Goal: Task Accomplishment & Management: Manage account settings

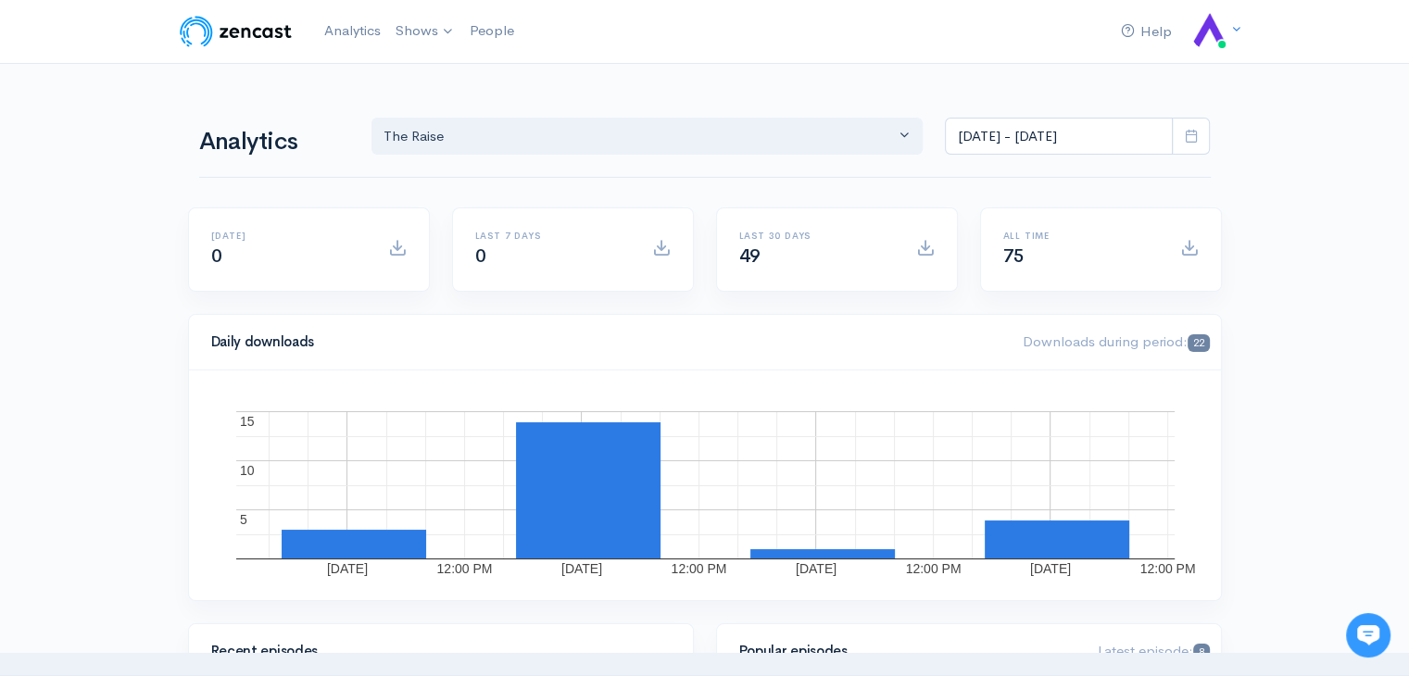
click at [1236, 27] on icon at bounding box center [1236, 29] width 12 height 12
click at [1134, 69] on link "Your profile" at bounding box center [1144, 74] width 174 height 32
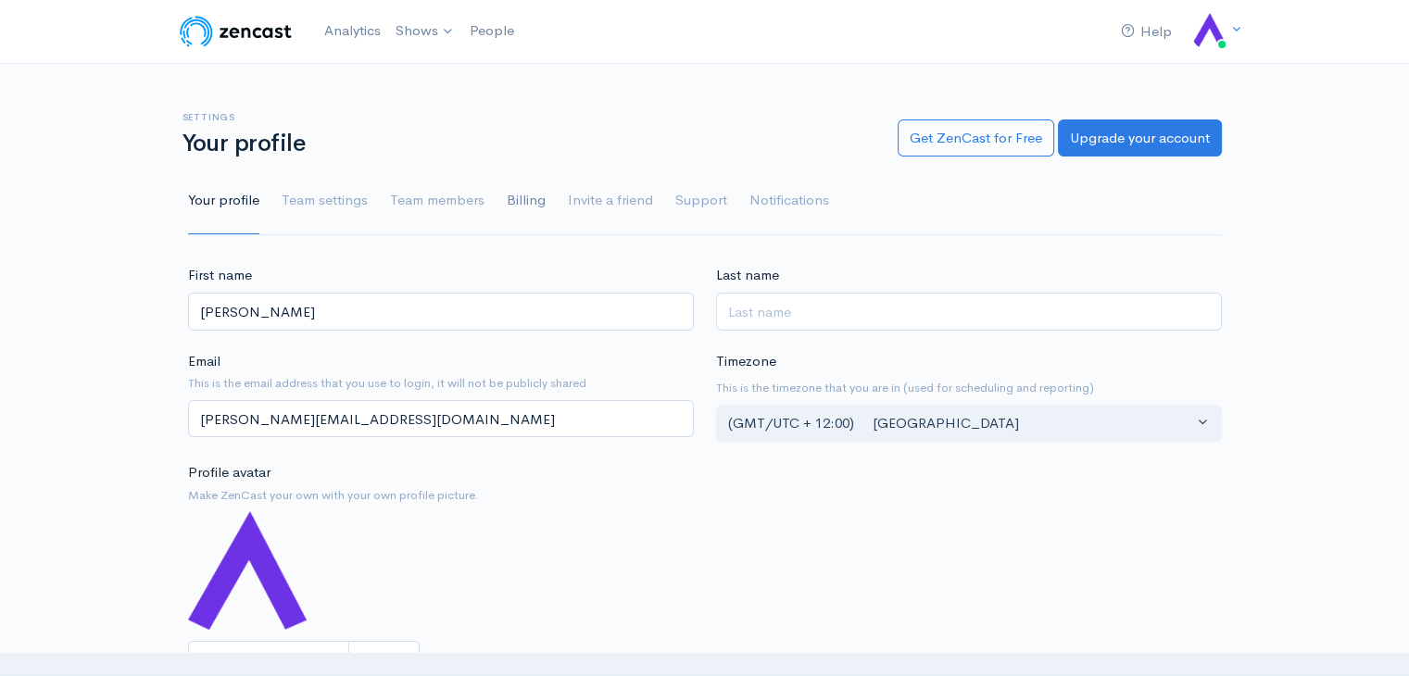
click at [514, 207] on link "Billing" at bounding box center [526, 201] width 39 height 67
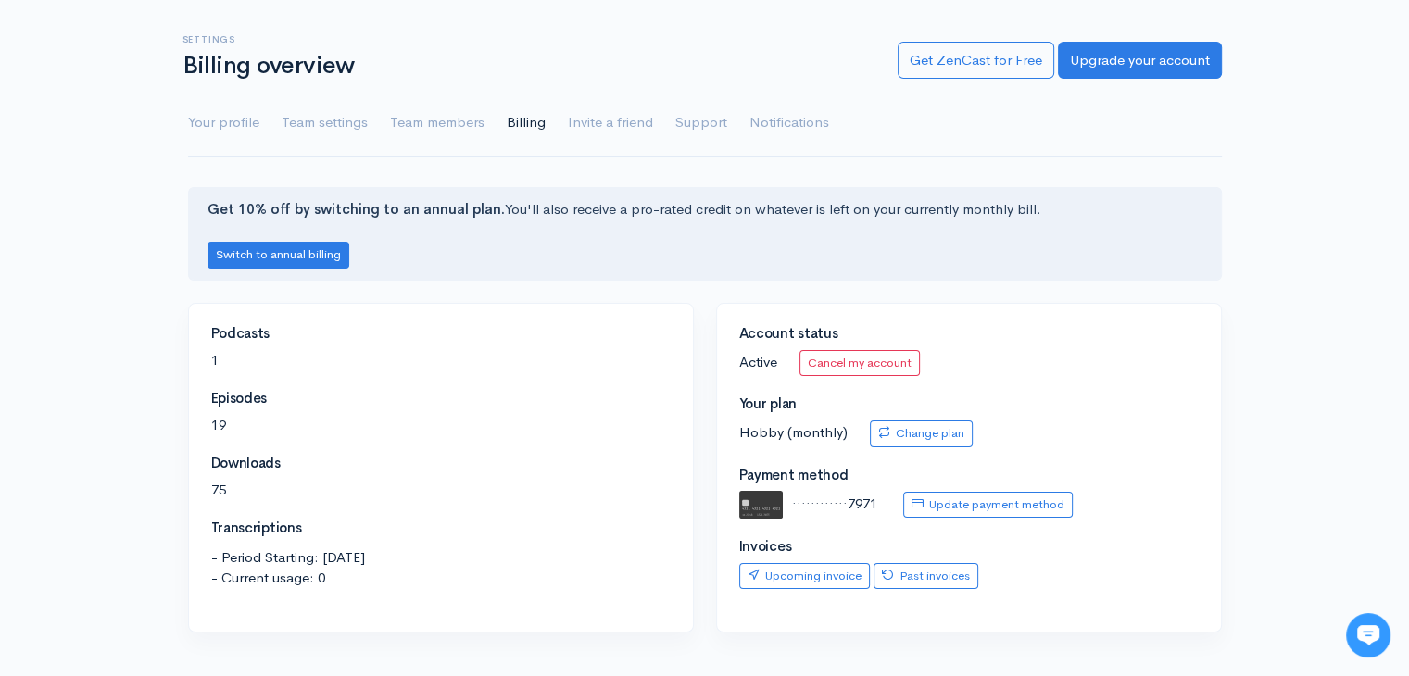
scroll to position [110, 0]
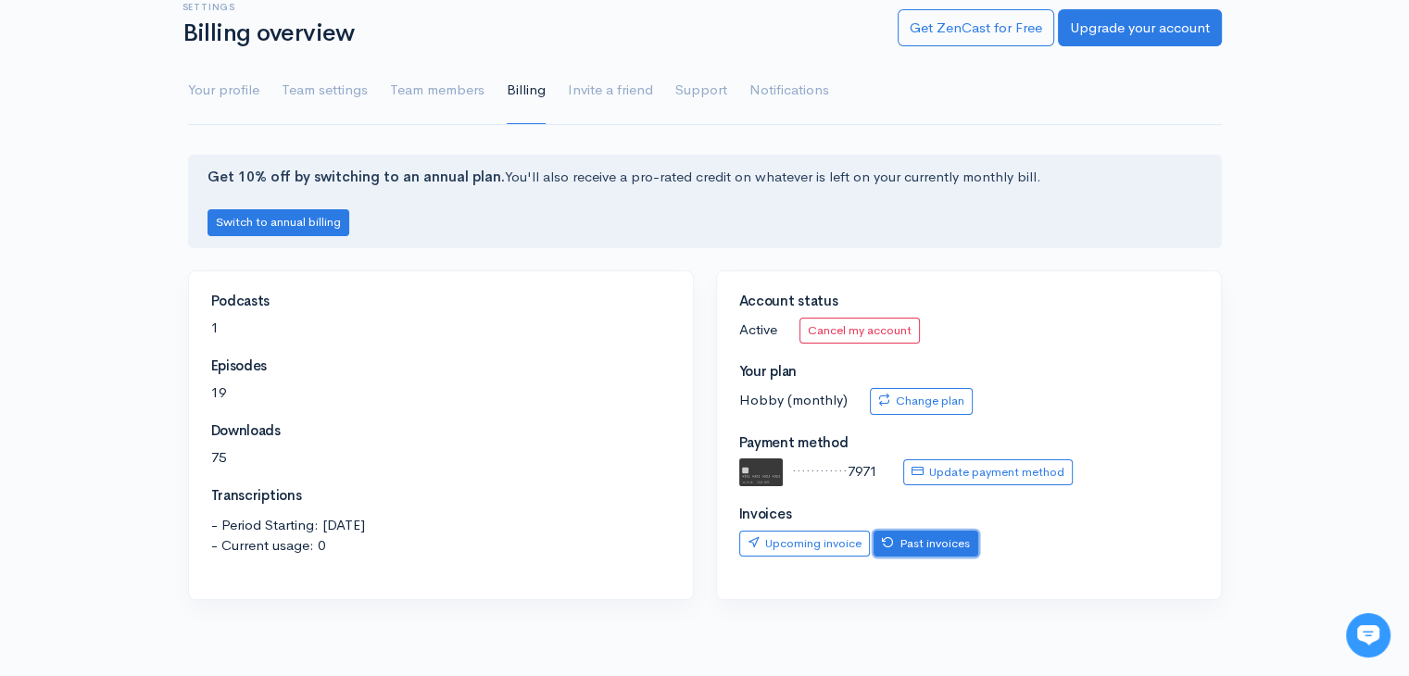
click at [937, 546] on link "Past invoices" at bounding box center [926, 544] width 105 height 27
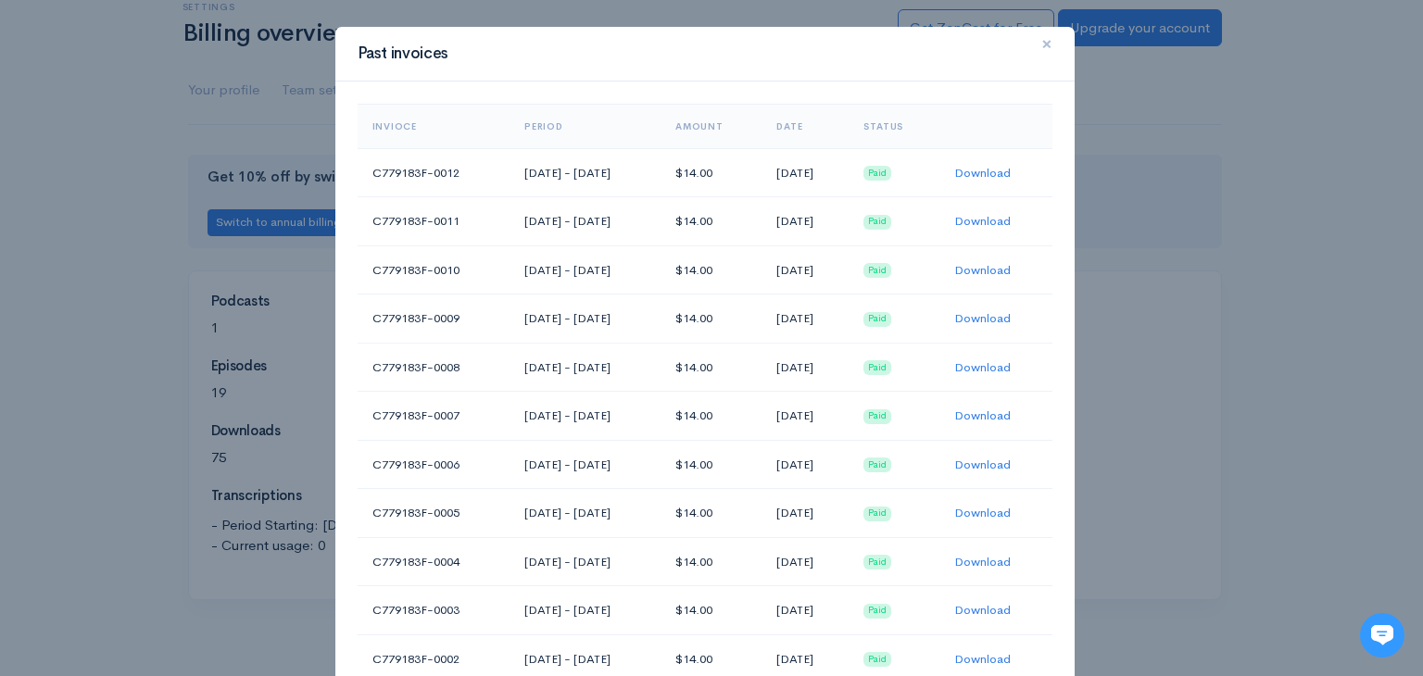
click at [1046, 44] on button "×" at bounding box center [1047, 44] width 56 height 51
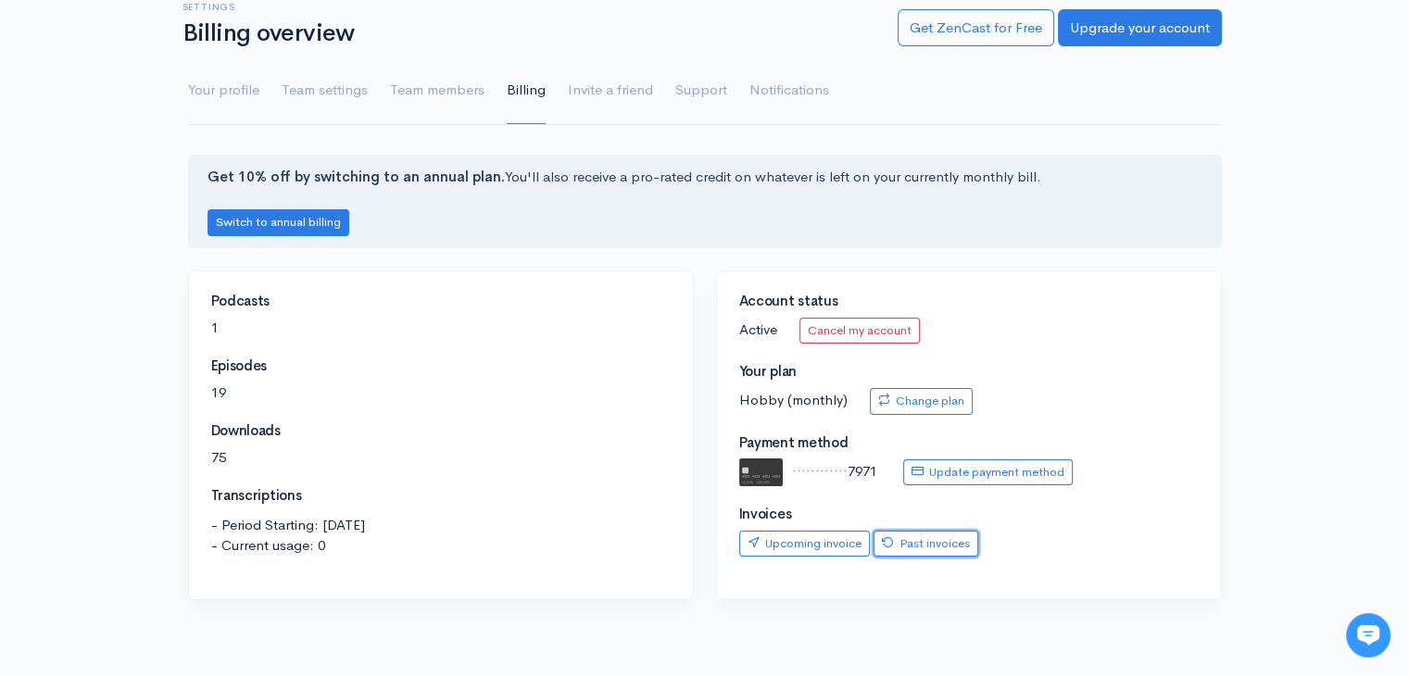
scroll to position [0, 0]
